Goal: Transaction & Acquisition: Obtain resource

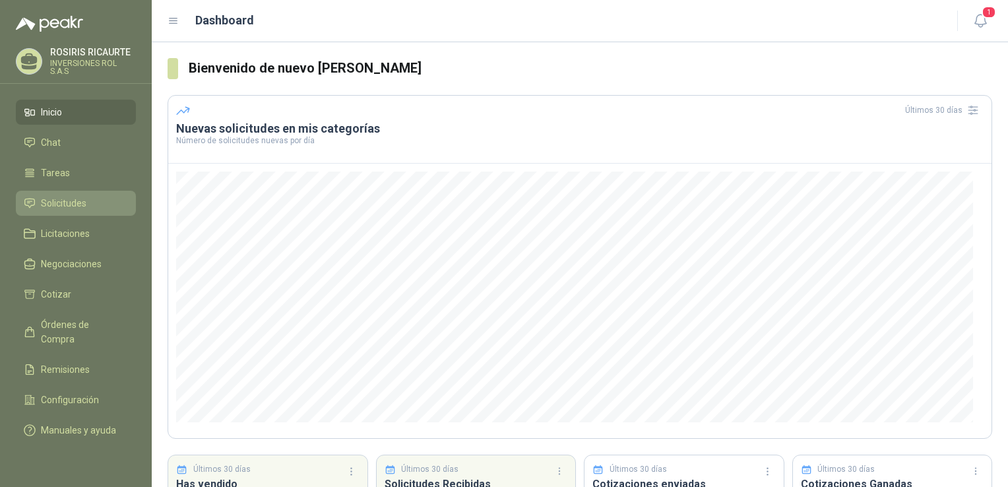
click at [60, 202] on span "Solicitudes" at bounding box center [63, 203] width 45 height 15
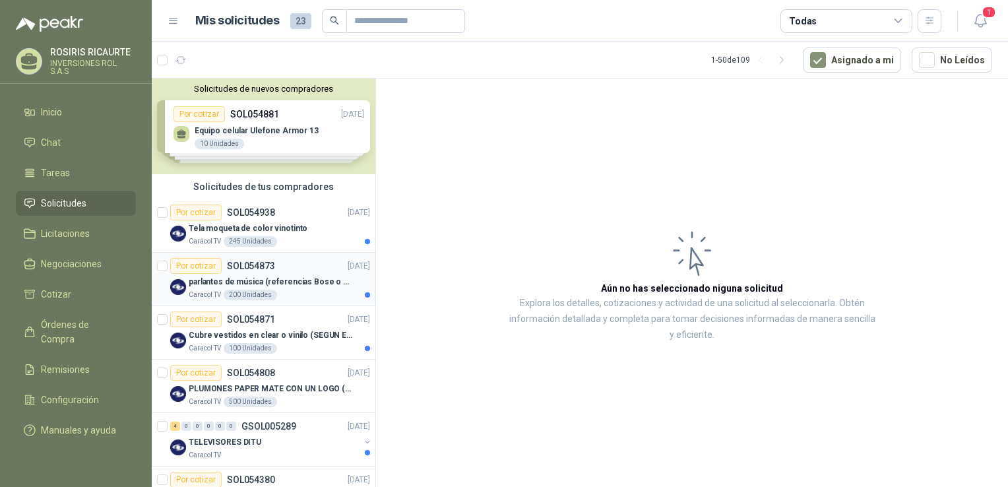
click at [306, 294] on div "Caracol TV 200 Unidades" at bounding box center [279, 294] width 181 height 11
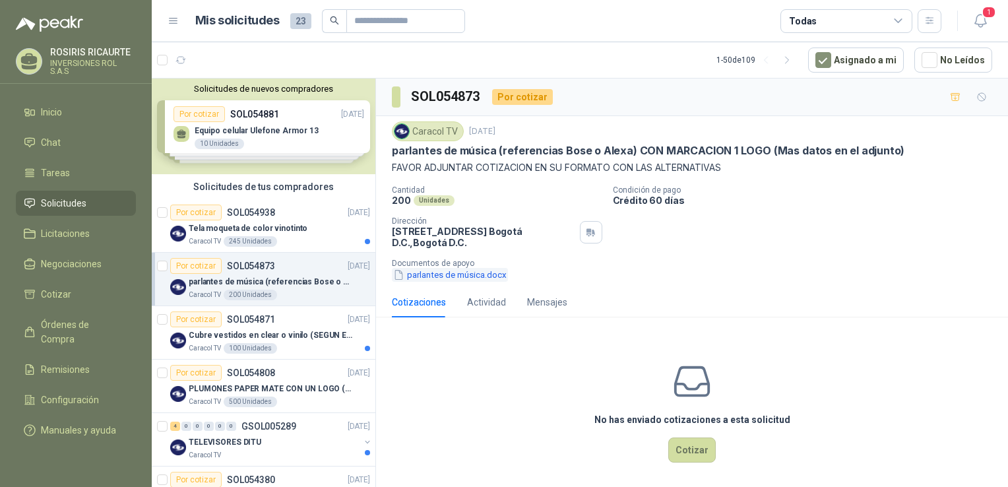
click at [454, 278] on button "parlantes de música.docx" at bounding box center [450, 275] width 116 height 14
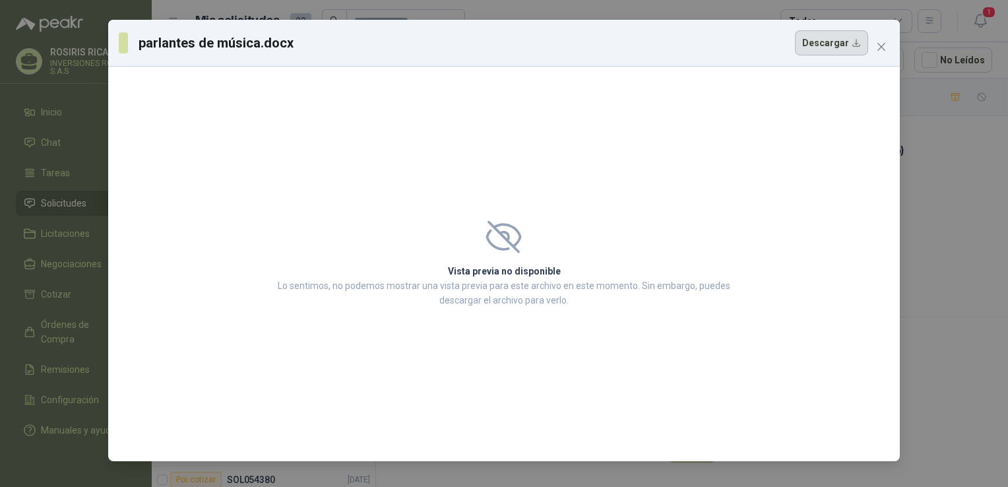
click at [809, 47] on button "Descargar" at bounding box center [831, 42] width 73 height 25
click at [947, 224] on div "parlantes de música.docx Descargar Vista previa no disponible Lo sentimos, no p…" at bounding box center [504, 243] width 1008 height 487
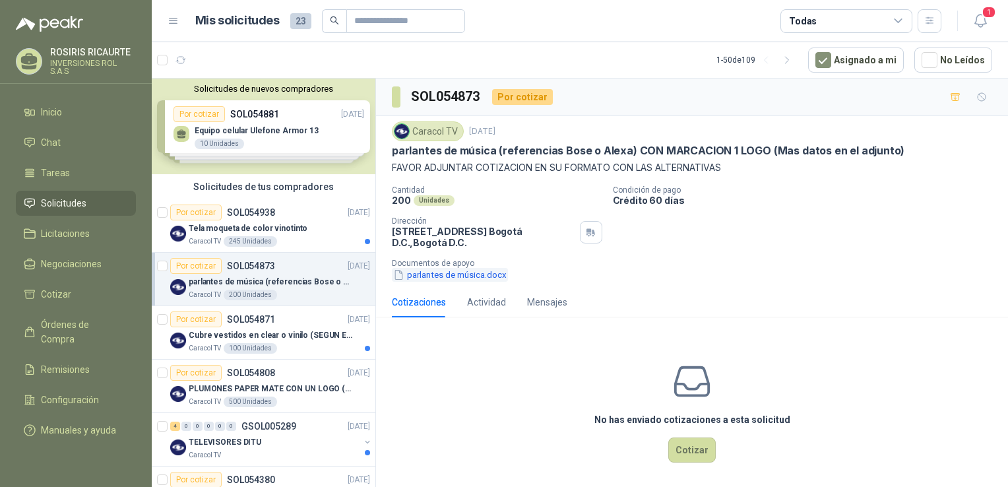
click at [439, 279] on button "parlantes de música.docx" at bounding box center [450, 275] width 116 height 14
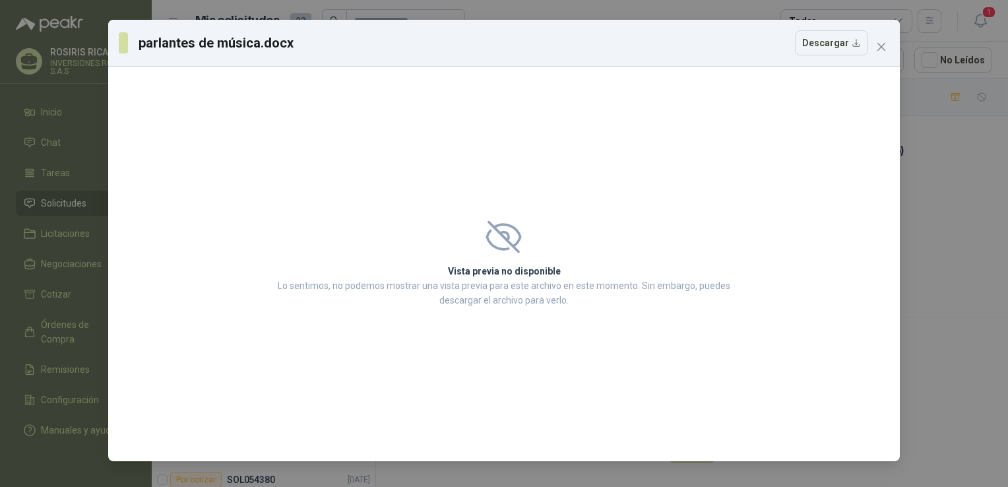
click at [508, 241] on icon at bounding box center [503, 237] width 33 height 30
click at [944, 181] on div "parlantes de música.docx Descargar Vista previa no disponible Lo sentimos, no p…" at bounding box center [504, 243] width 1008 height 487
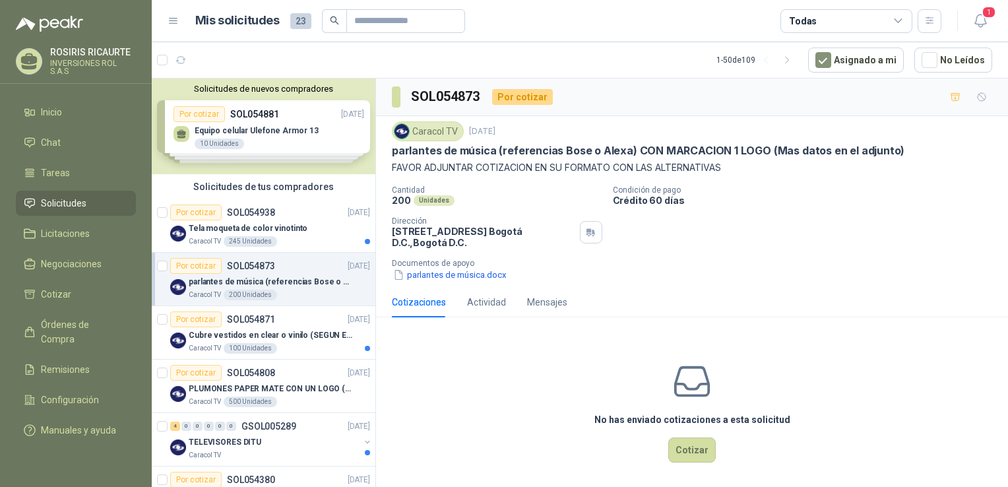
click at [559, 22] on article "Mis solicitudes 23 Todas" at bounding box center [568, 21] width 746 height 24
